Goal: Information Seeking & Learning: Learn about a topic

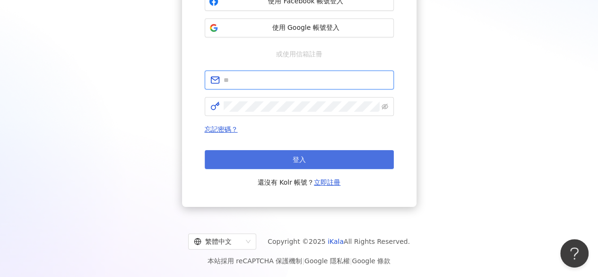
type input "**********"
click at [289, 156] on button "登入" at bounding box center [299, 159] width 189 height 19
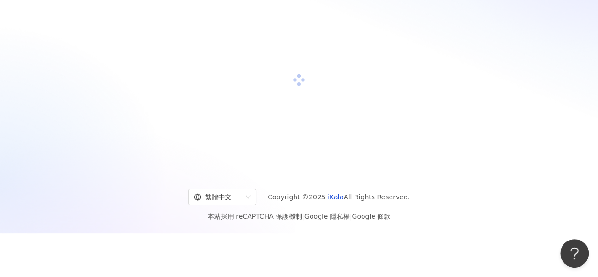
scroll to position [127, 0]
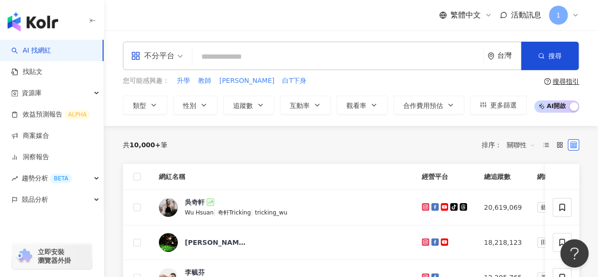
click at [254, 51] on input "search" at bounding box center [337, 57] width 283 height 18
paste input "********"
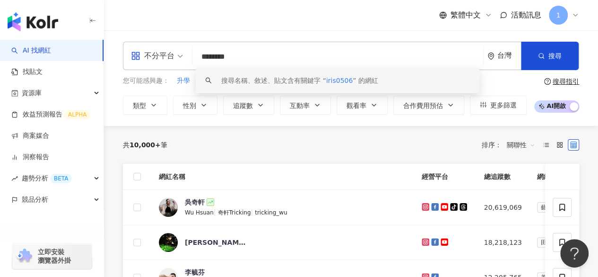
drag, startPoint x: 162, startPoint y: 53, endPoint x: 152, endPoint y: 52, distance: 9.5
click at [149, 53] on div "不分平台 ******** 台灣 搜尋 keyword 搜尋名稱、敘述、貼文含有關鍵字 “ iris0506 ” 的網紅" at bounding box center [351, 56] width 456 height 28
paste input "search"
type input "*******"
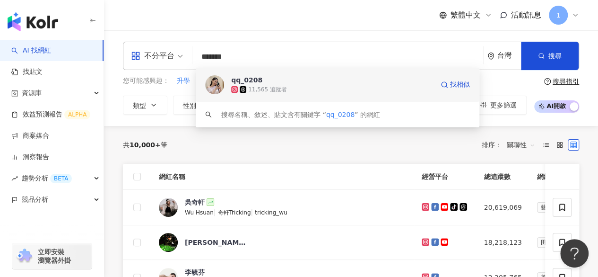
click at [233, 86] on div "11,565 追蹤者" at bounding box center [332, 89] width 202 height 9
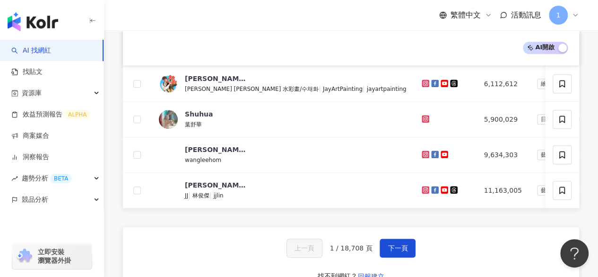
scroll to position [425, 0]
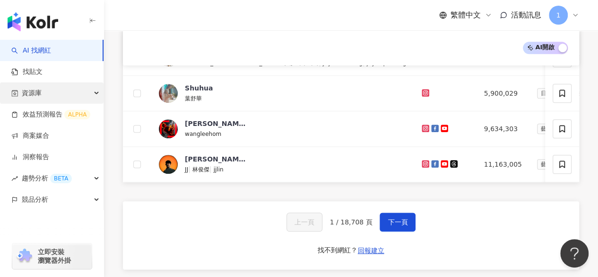
click at [52, 87] on div "資源庫" at bounding box center [52, 92] width 104 height 21
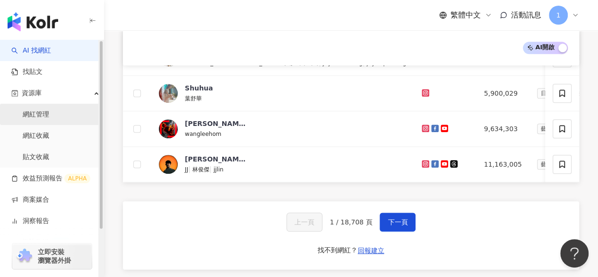
click at [43, 119] on link "網紅管理" at bounding box center [36, 114] width 26 height 9
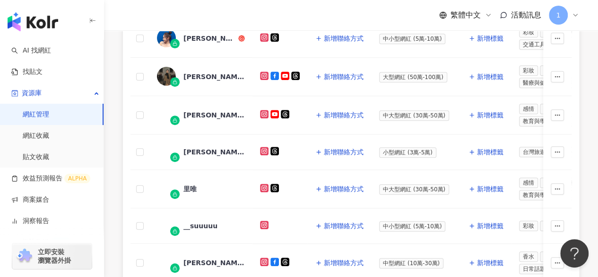
scroll to position [378, 0]
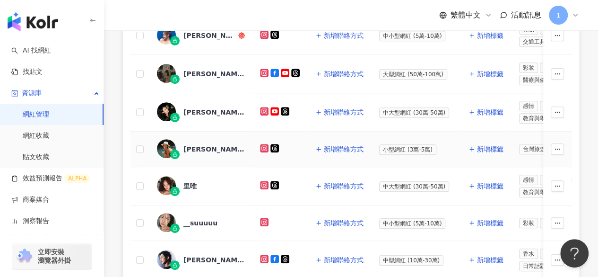
click at [215, 146] on div "Kristina 郭" at bounding box center [213, 148] width 61 height 9
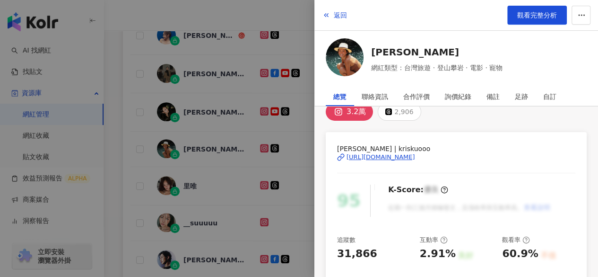
scroll to position [0, 0]
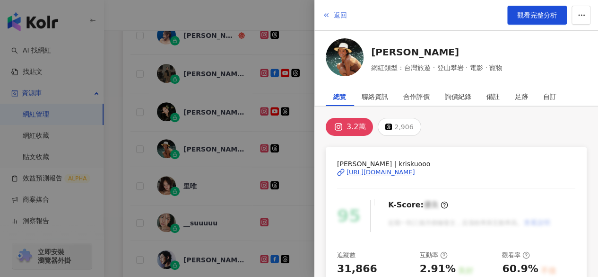
click at [338, 11] on span "返回" at bounding box center [340, 15] width 13 height 8
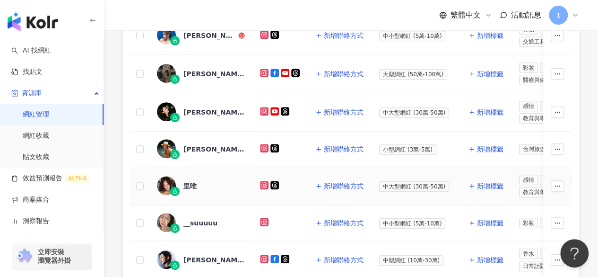
click at [187, 181] on div "里唯" at bounding box center [189, 185] width 13 height 9
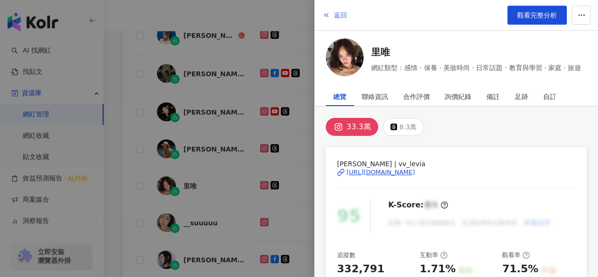
click at [341, 14] on span "返回" at bounding box center [340, 15] width 13 height 8
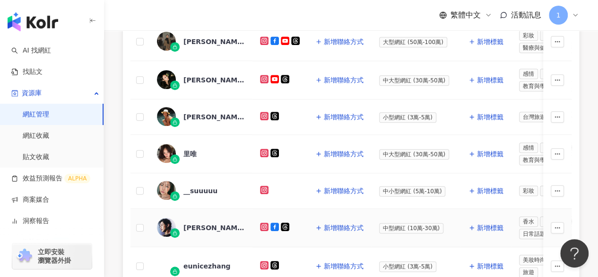
scroll to position [425, 0]
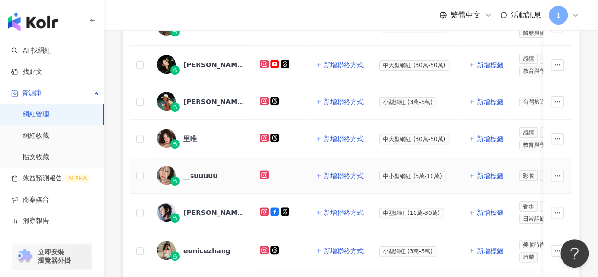
click at [199, 171] on div "__suuuuu" at bounding box center [200, 175] width 34 height 9
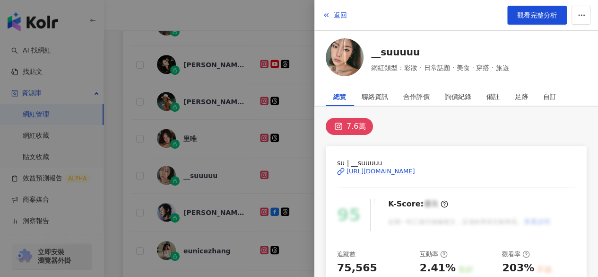
scroll to position [0, 0]
click at [340, 13] on span "返回" at bounding box center [340, 15] width 13 height 8
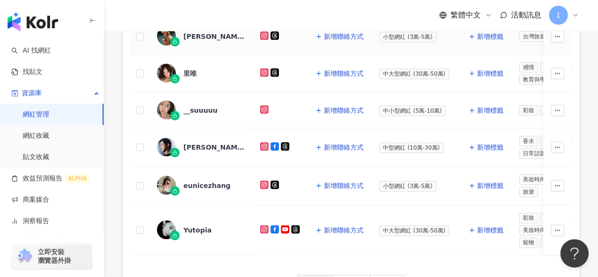
scroll to position [567, 0]
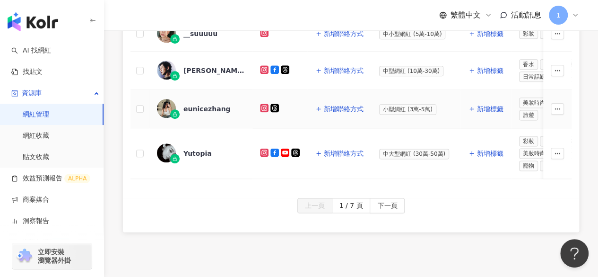
click at [210, 99] on div "eunicezhang" at bounding box center [201, 109] width 88 height 20
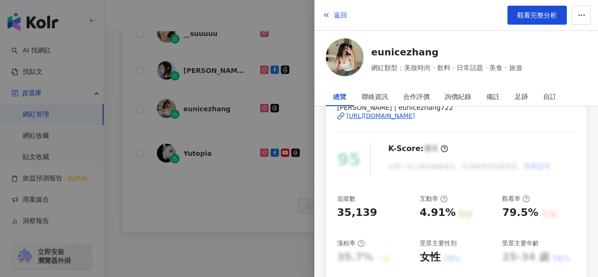
scroll to position [0, 0]
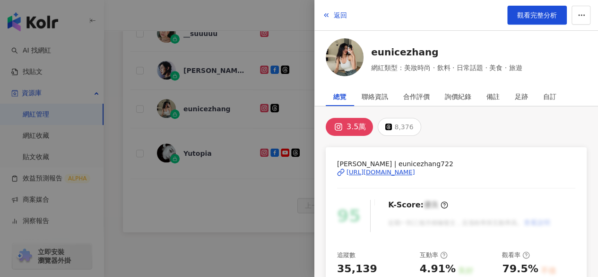
click at [372, 172] on div "https://www.instagram.com/eunicezhang722/" at bounding box center [380, 172] width 69 height 9
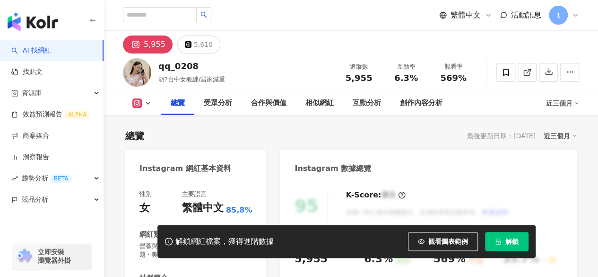
scroll to position [142, 0]
